Goal: Task Accomplishment & Management: Use online tool/utility

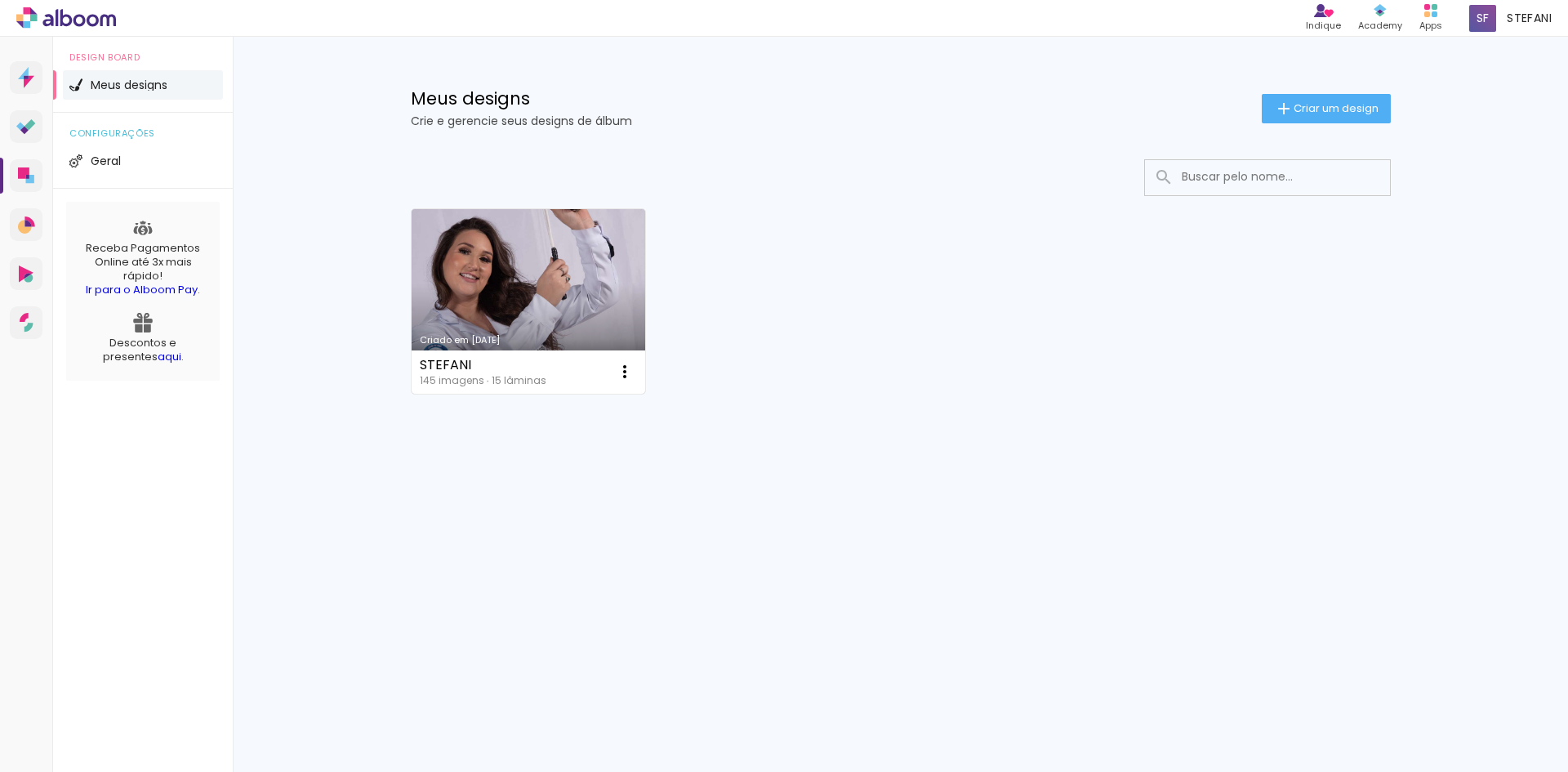
click at [549, 280] on link "Criado em [DATE]" at bounding box center [529, 301] width 234 height 184
